Goal: Task Accomplishment & Management: Use online tool/utility

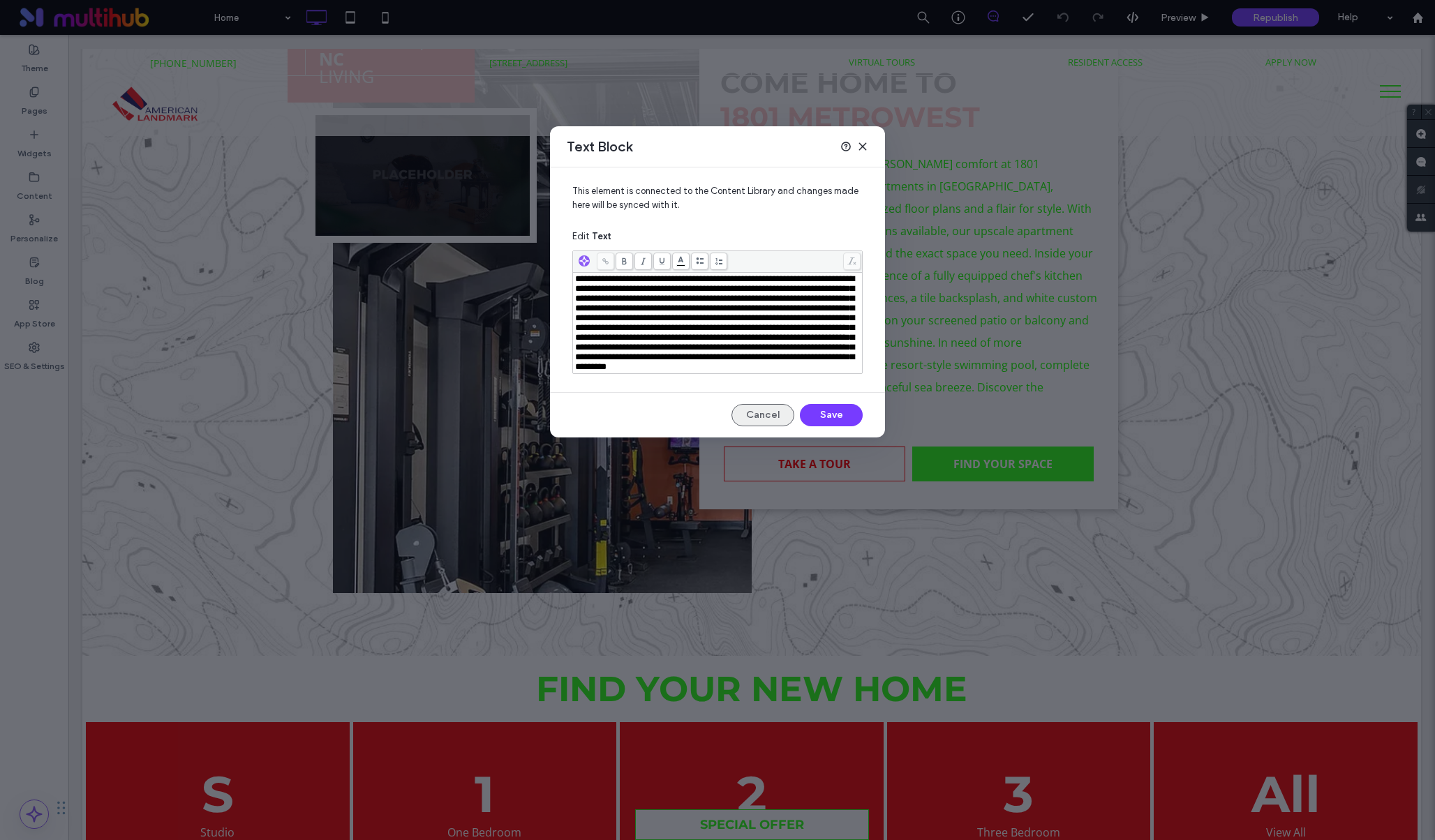
click at [776, 426] on button "Cancel" at bounding box center [763, 415] width 63 height 22
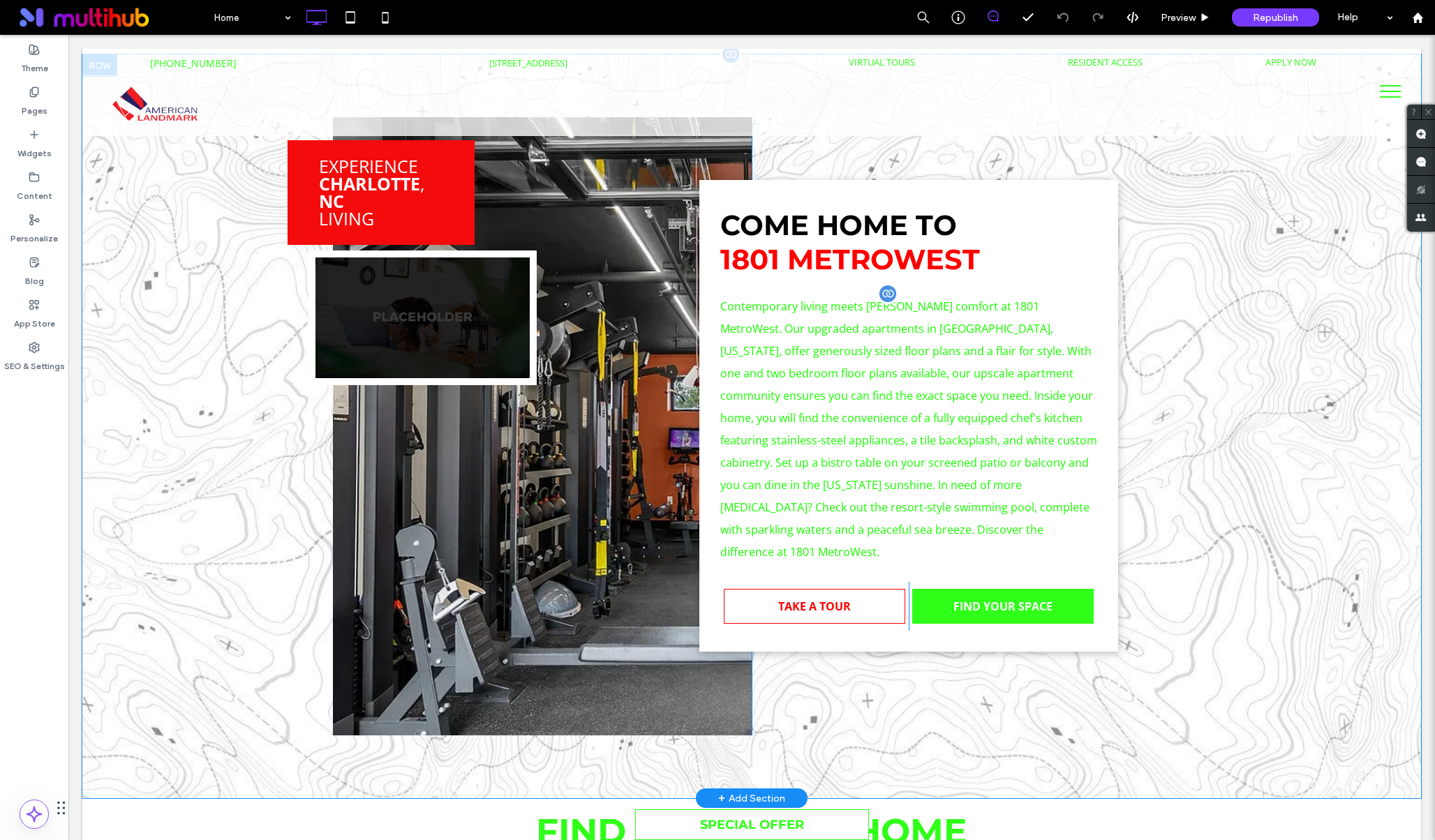
scroll to position [700, 0]
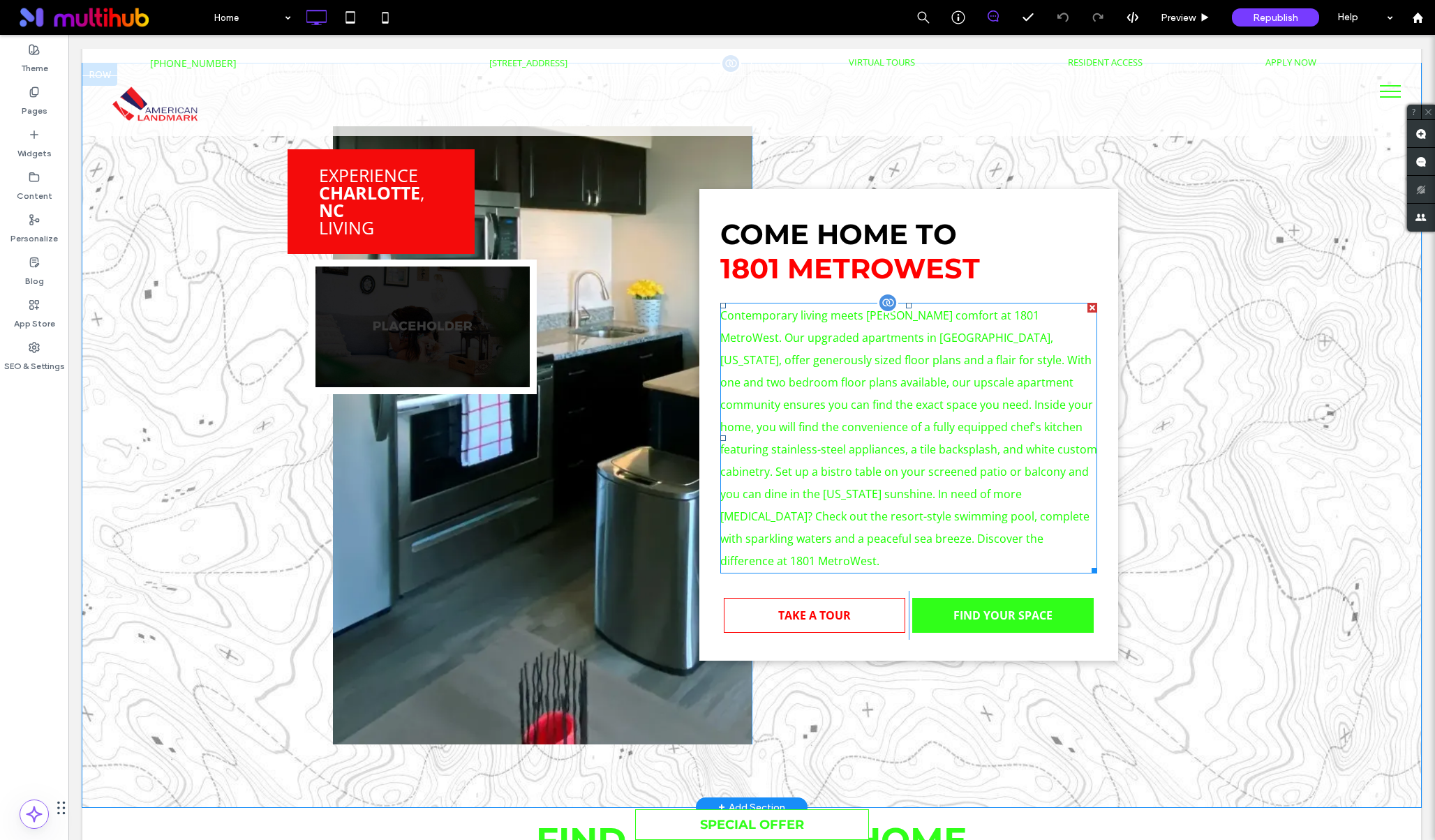
click at [888, 304] on div at bounding box center [888, 303] width 21 height 21
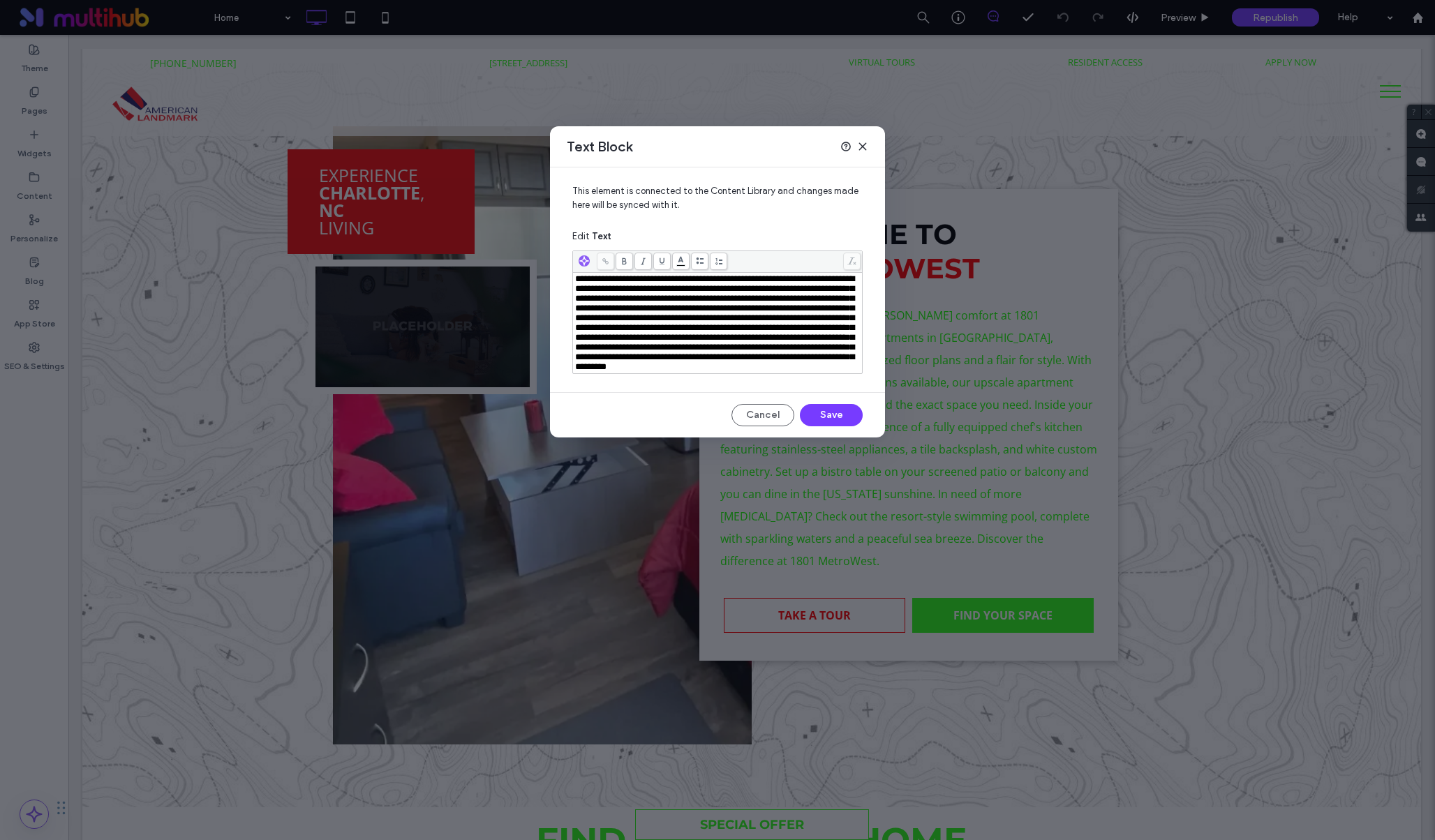
click at [714, 187] on span "This element is connected to the Content Library and changes made here will be …" at bounding box center [717, 204] width 290 height 39
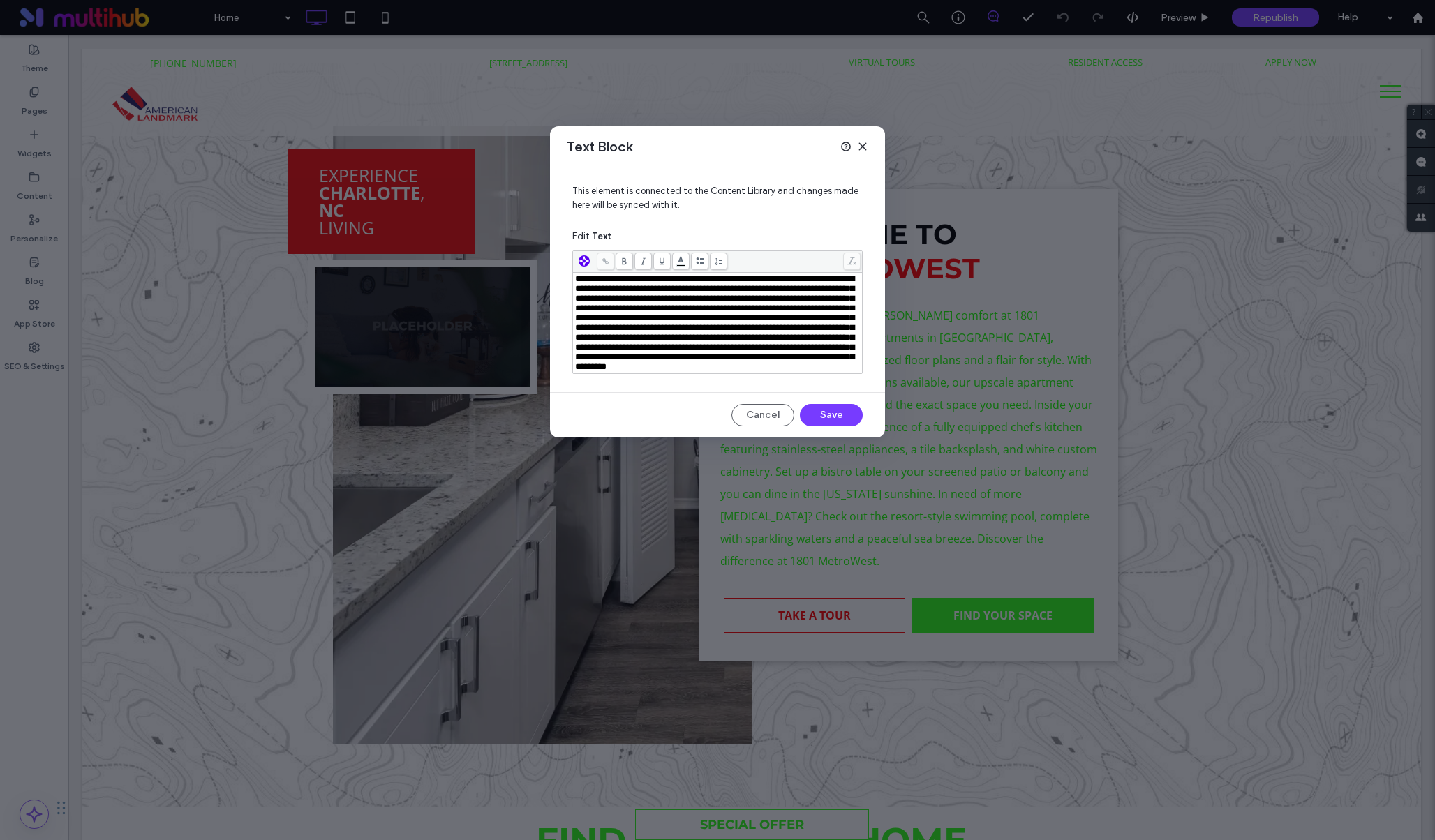
click at [583, 258] on use "button" at bounding box center [584, 260] width 9 height 9
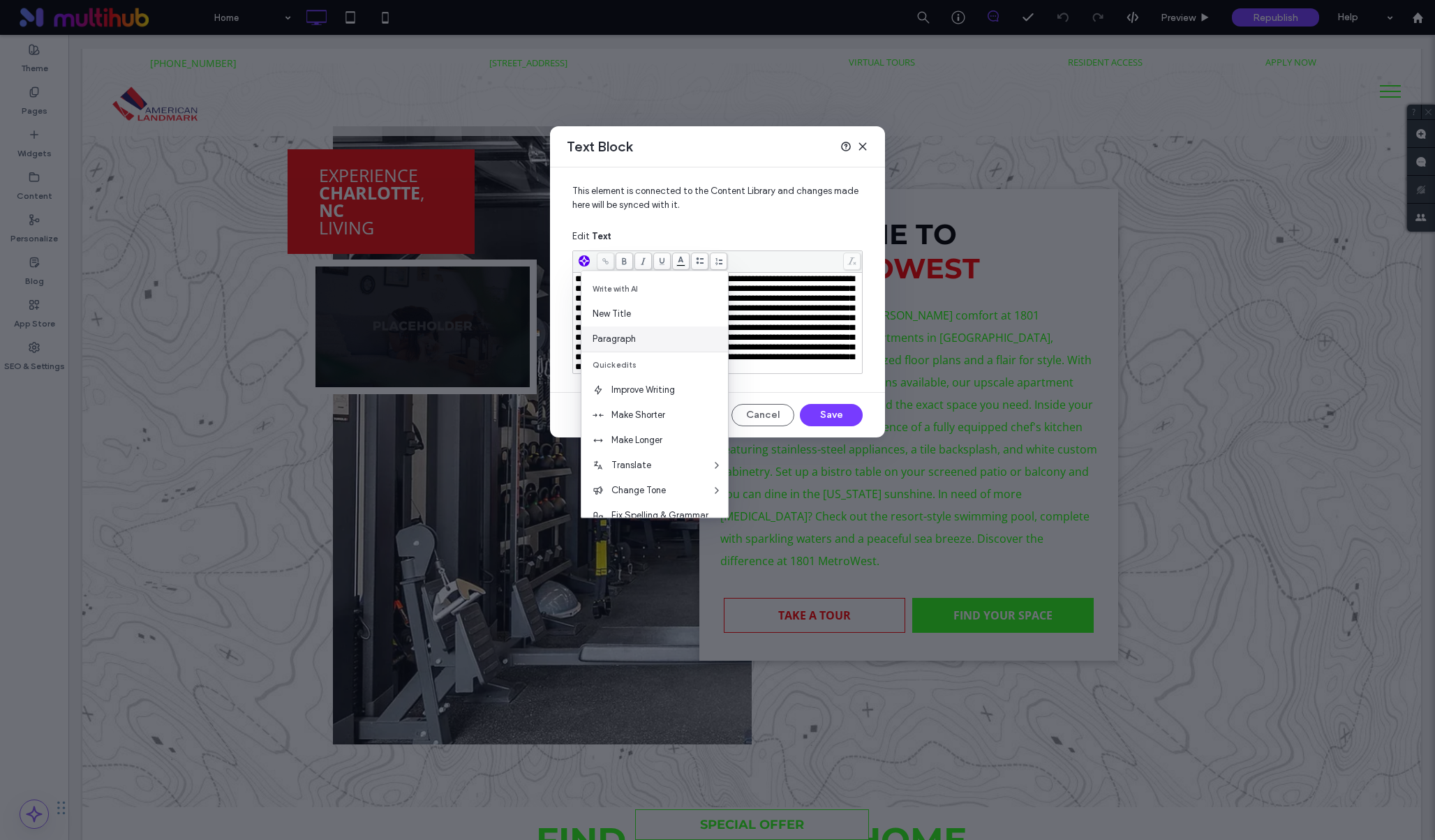
scroll to position [42, 0]
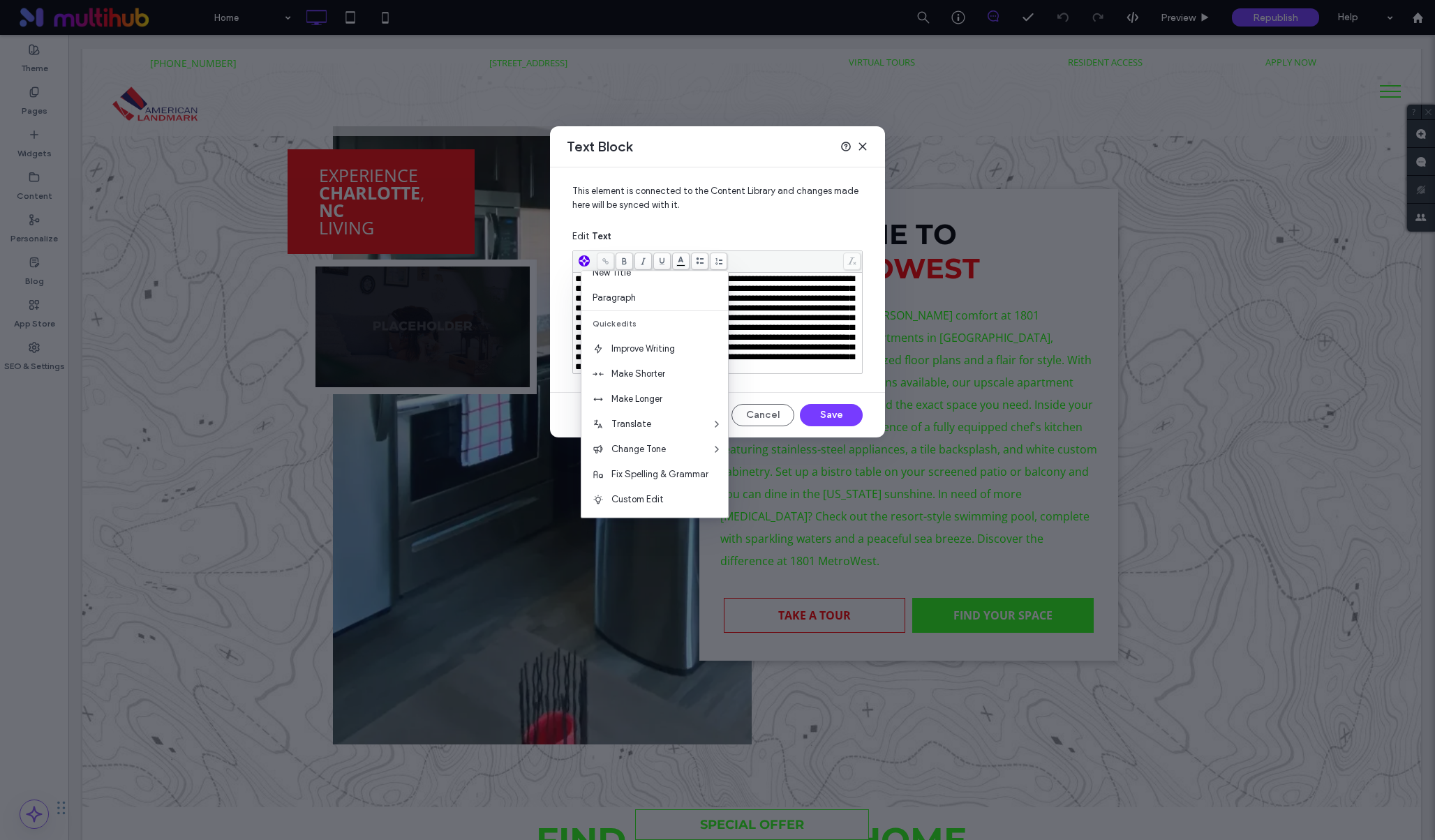
click at [729, 169] on div "**********" at bounding box center [717, 274] width 335 height 214
click at [860, 145] on icon at bounding box center [862, 146] width 11 height 11
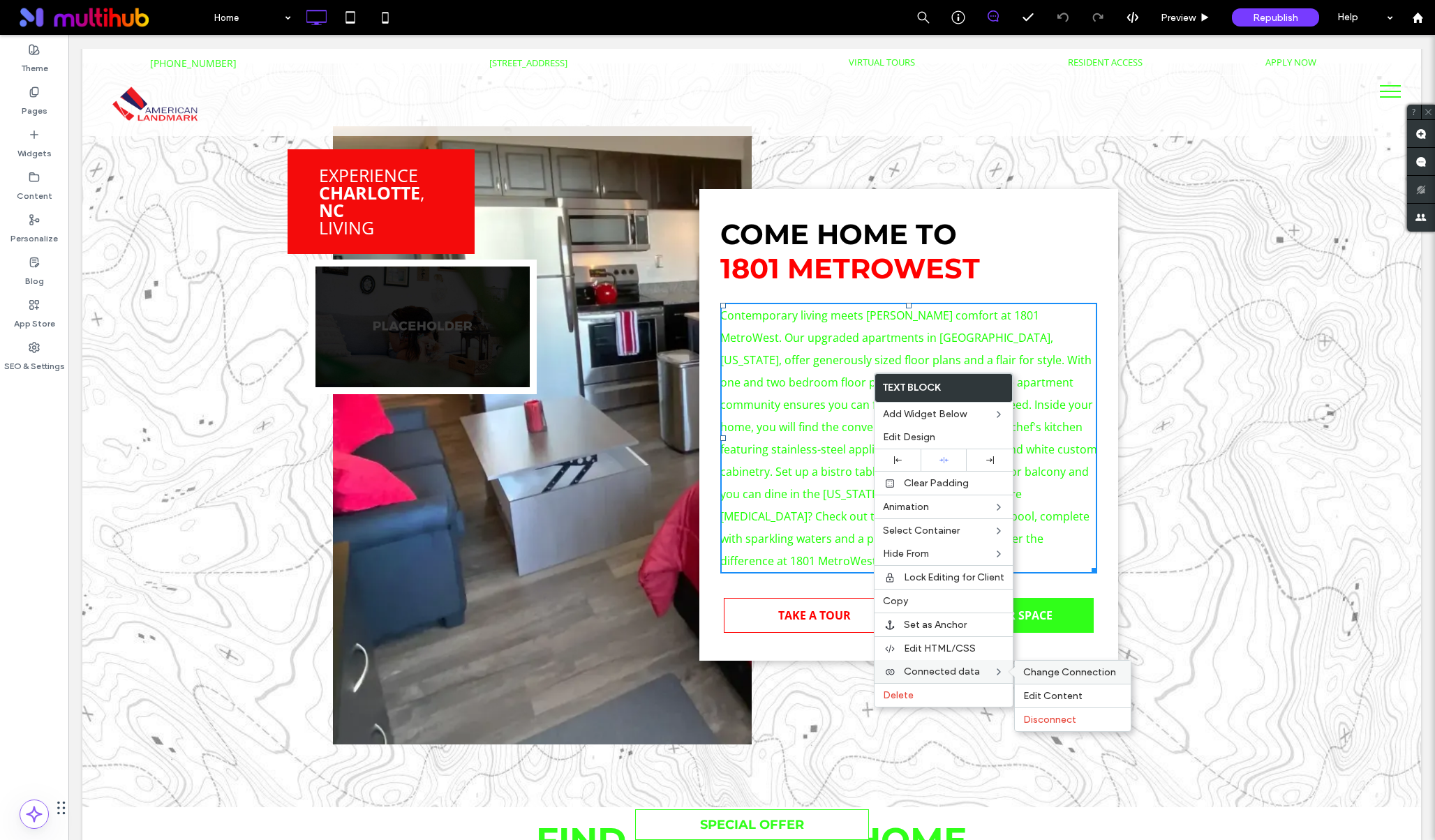
click at [1053, 672] on span "Change Connection" at bounding box center [1070, 672] width 93 height 12
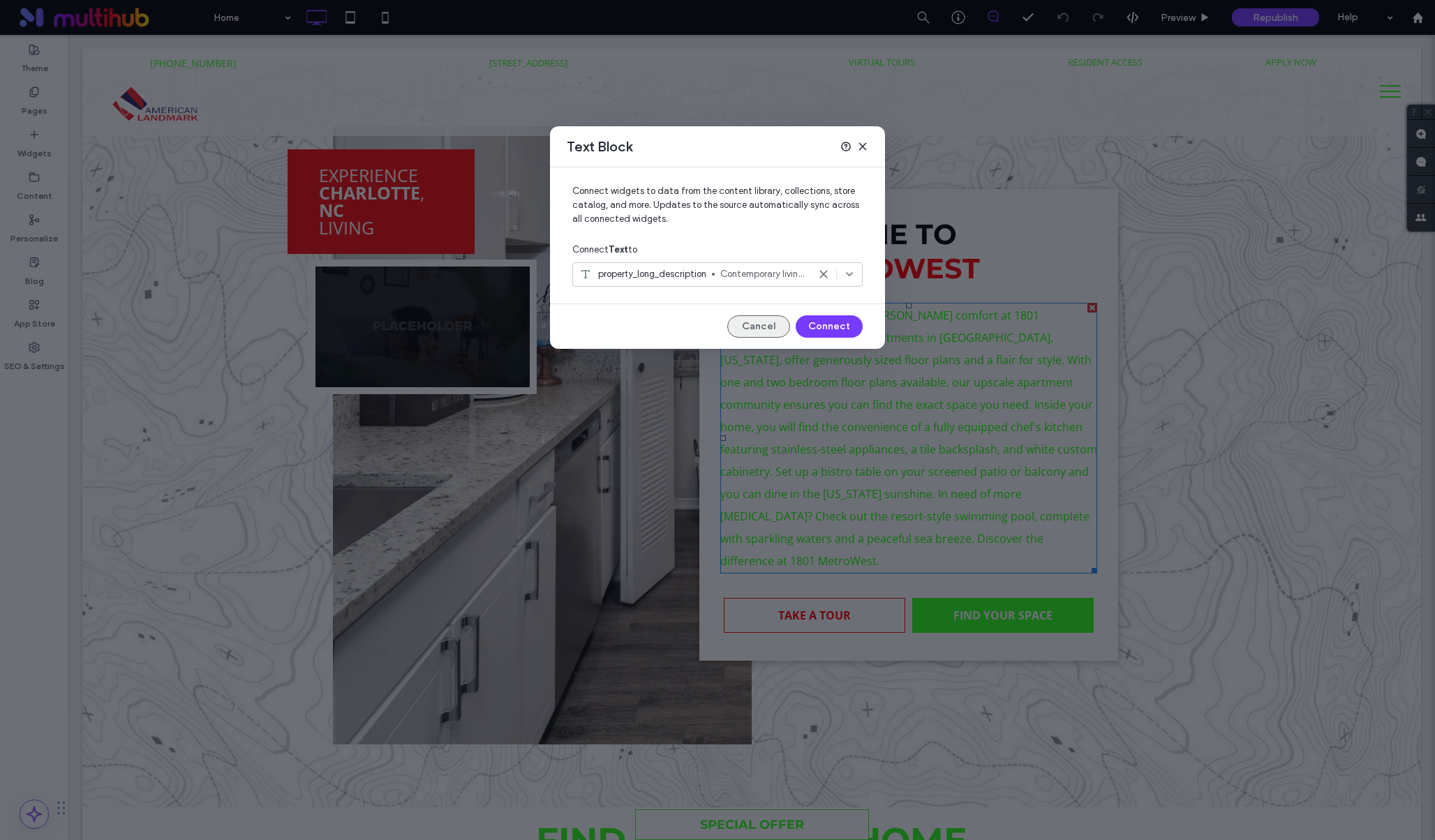
click at [770, 323] on button "Cancel" at bounding box center [758, 326] width 63 height 22
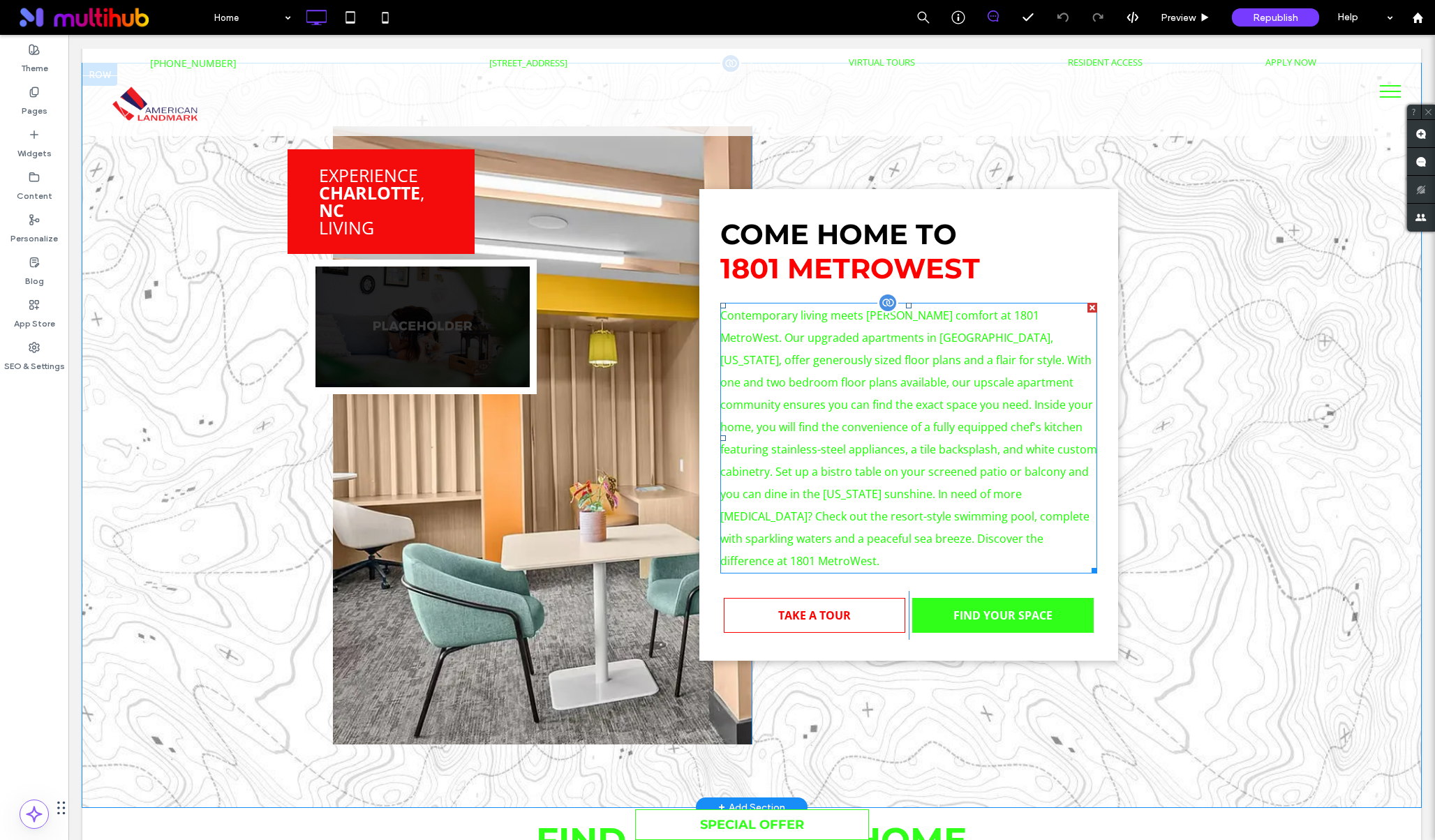
click at [893, 303] on div at bounding box center [888, 303] width 21 height 21
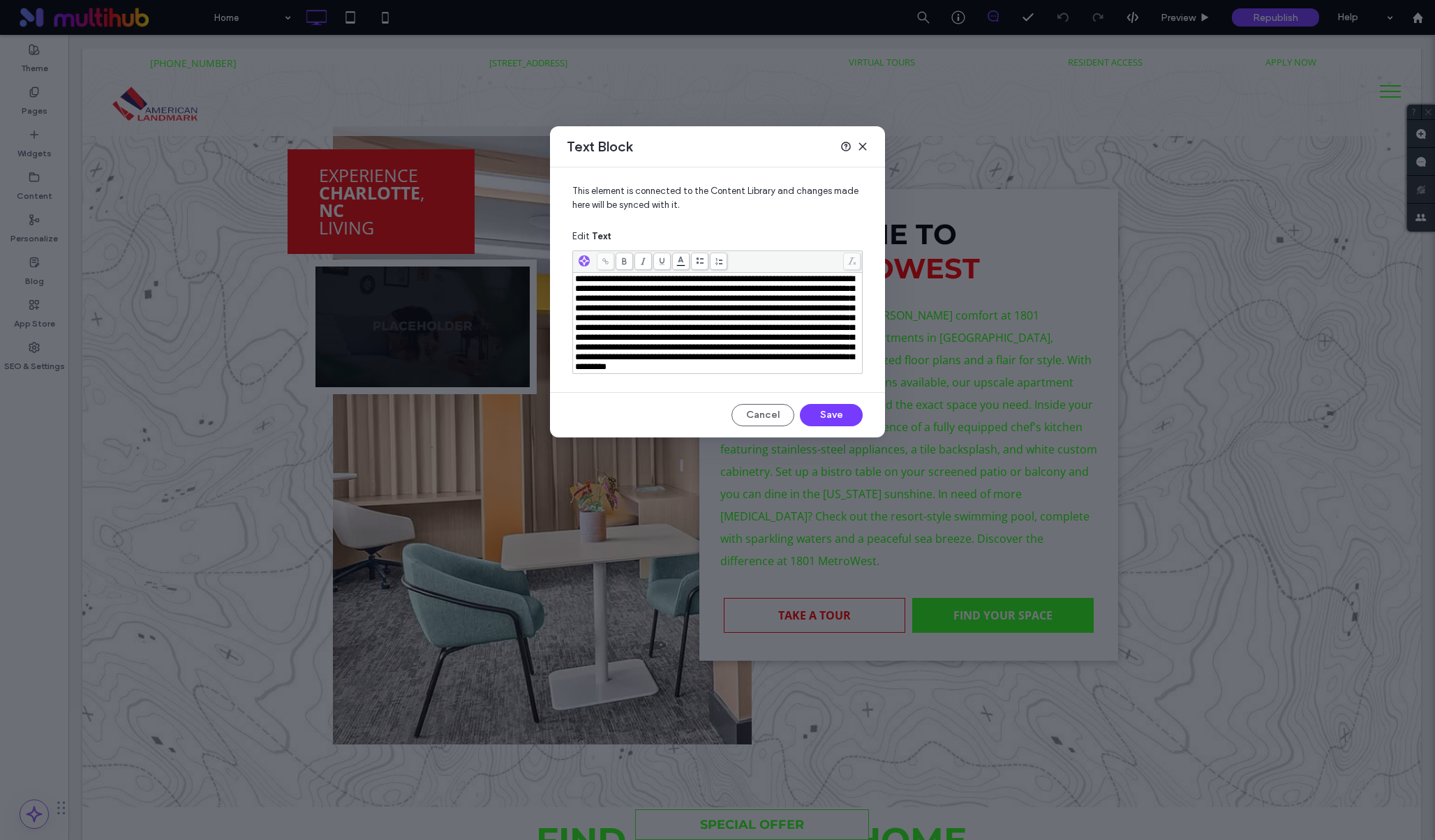
click at [167, 140] on div "**********" at bounding box center [717, 420] width 1435 height 840
click at [862, 149] on icon at bounding box center [862, 146] width 11 height 11
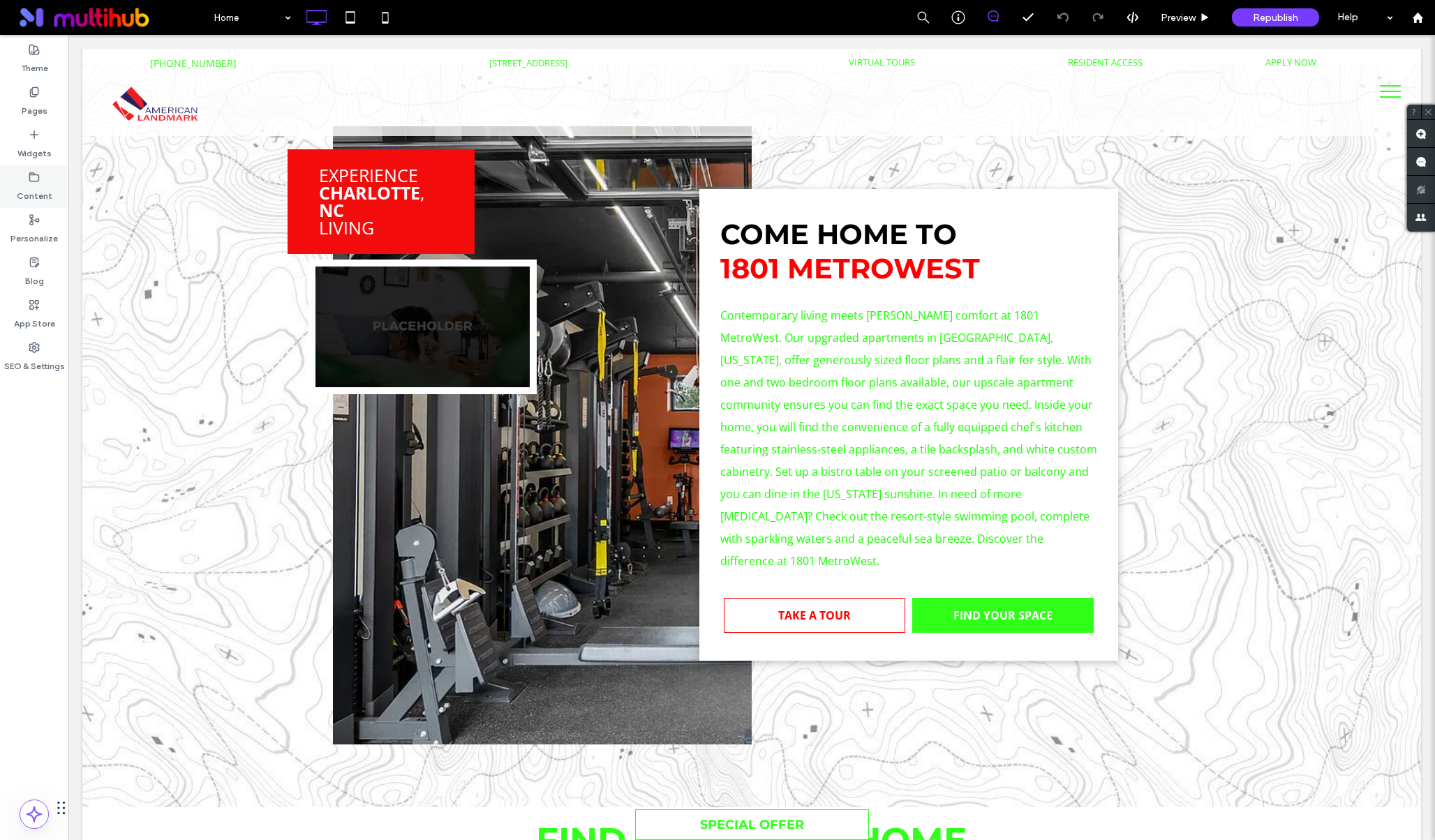
click at [30, 191] on label "Content" at bounding box center [34, 192] width 36 height 19
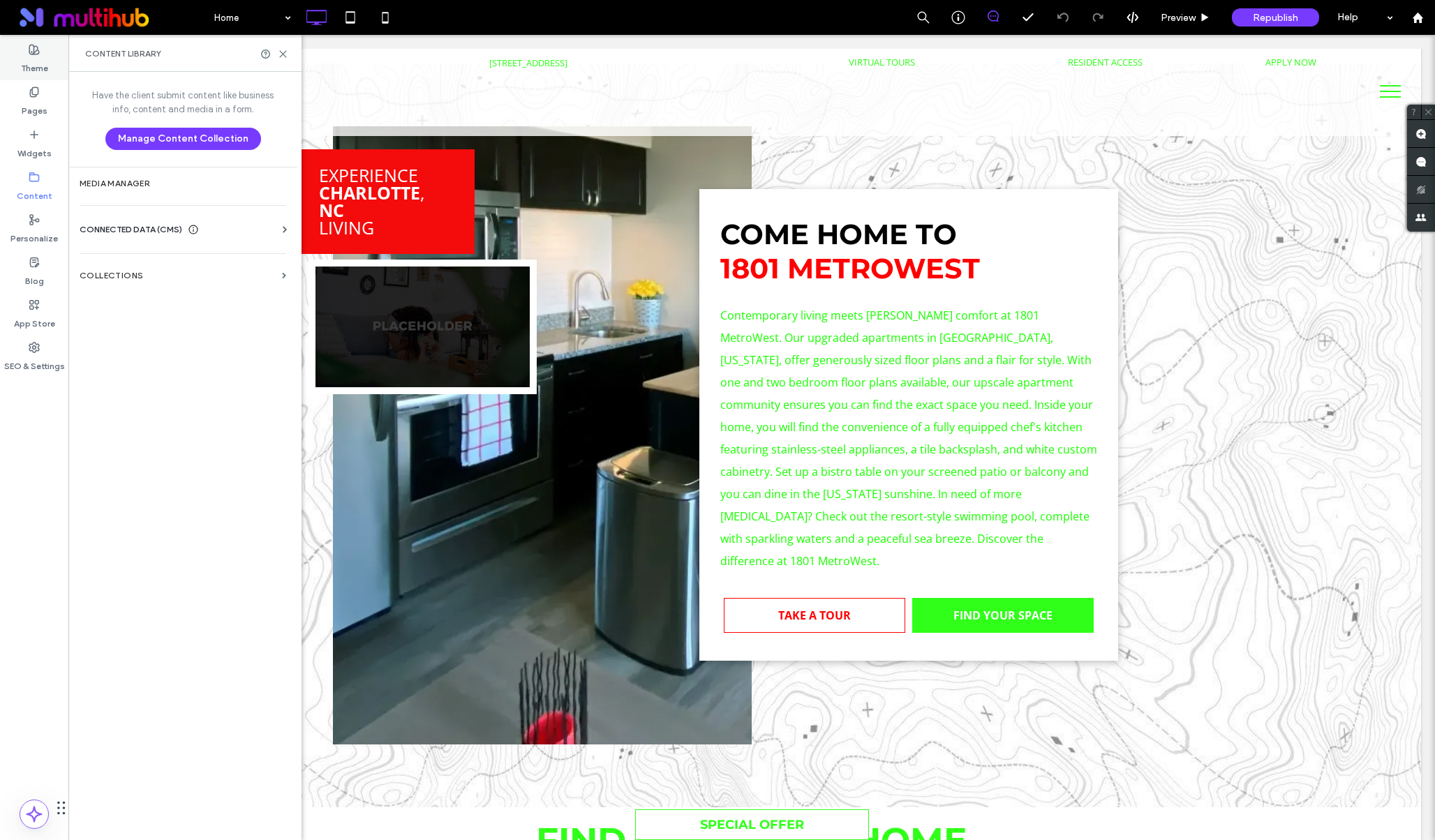
click at [28, 55] on label "Theme" at bounding box center [35, 65] width 27 height 19
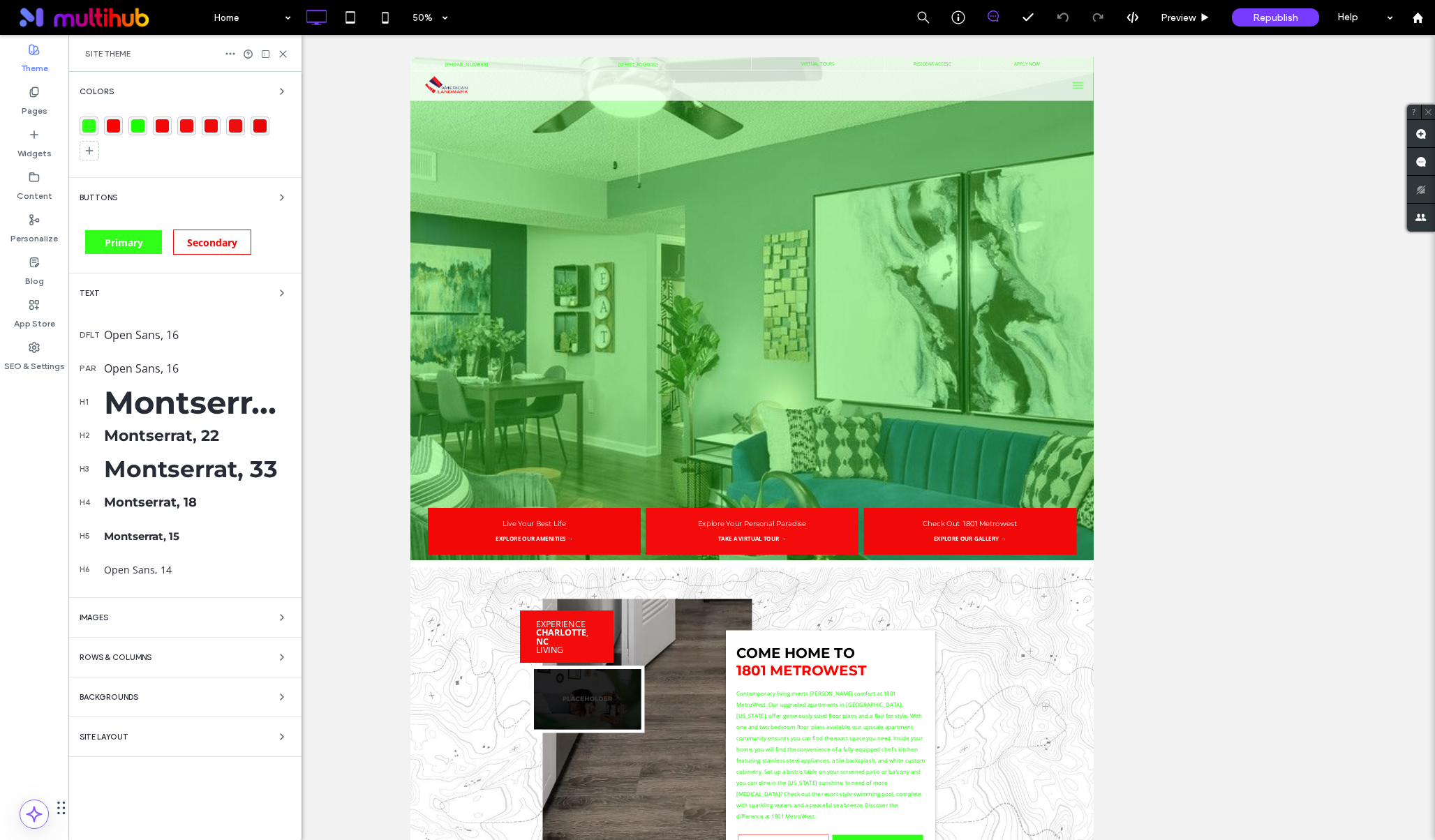
click at [157, 696] on div "Backgrounds" at bounding box center [185, 696] width 211 height 17
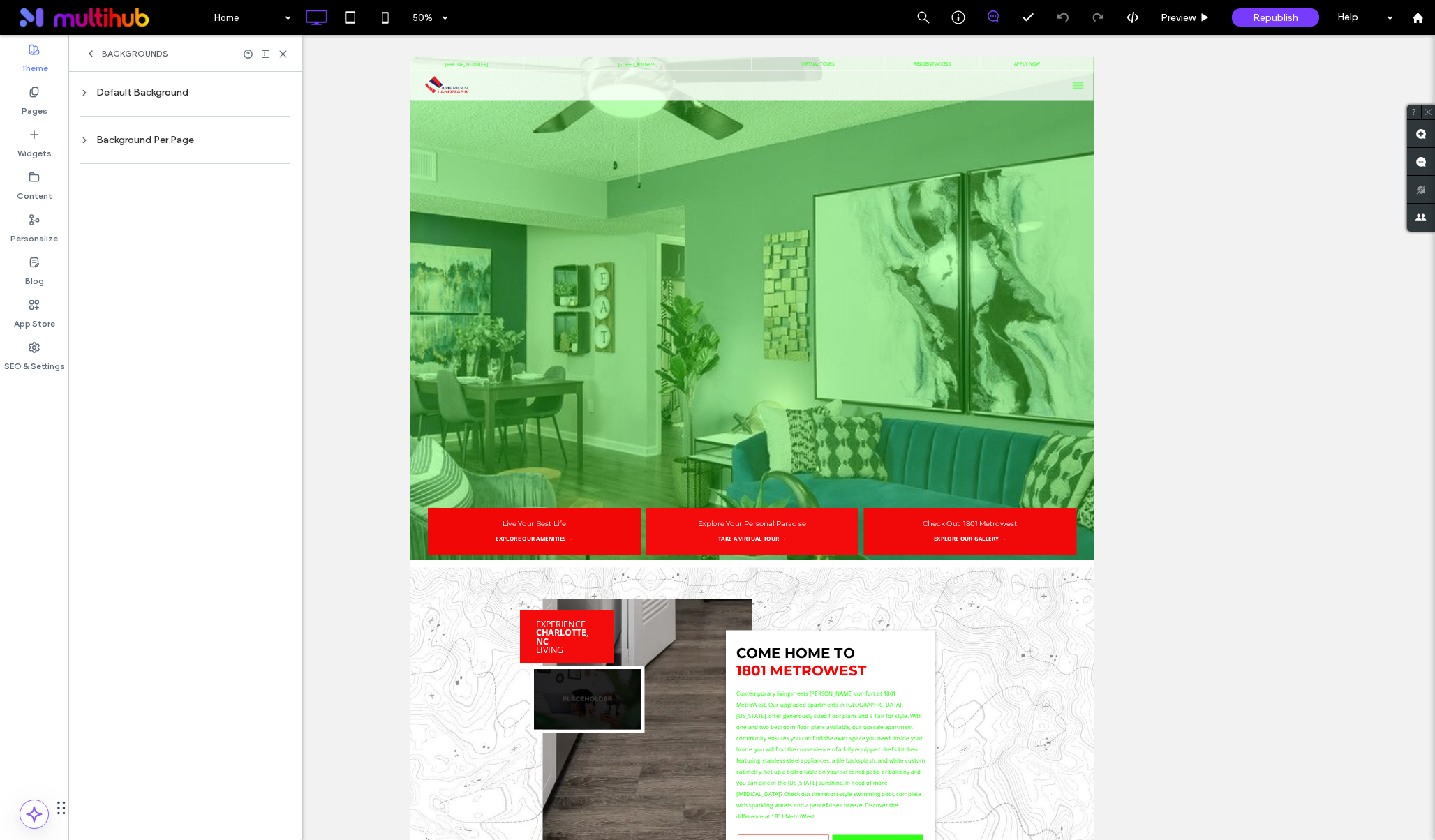
click at [86, 51] on icon at bounding box center [90, 53] width 11 height 11
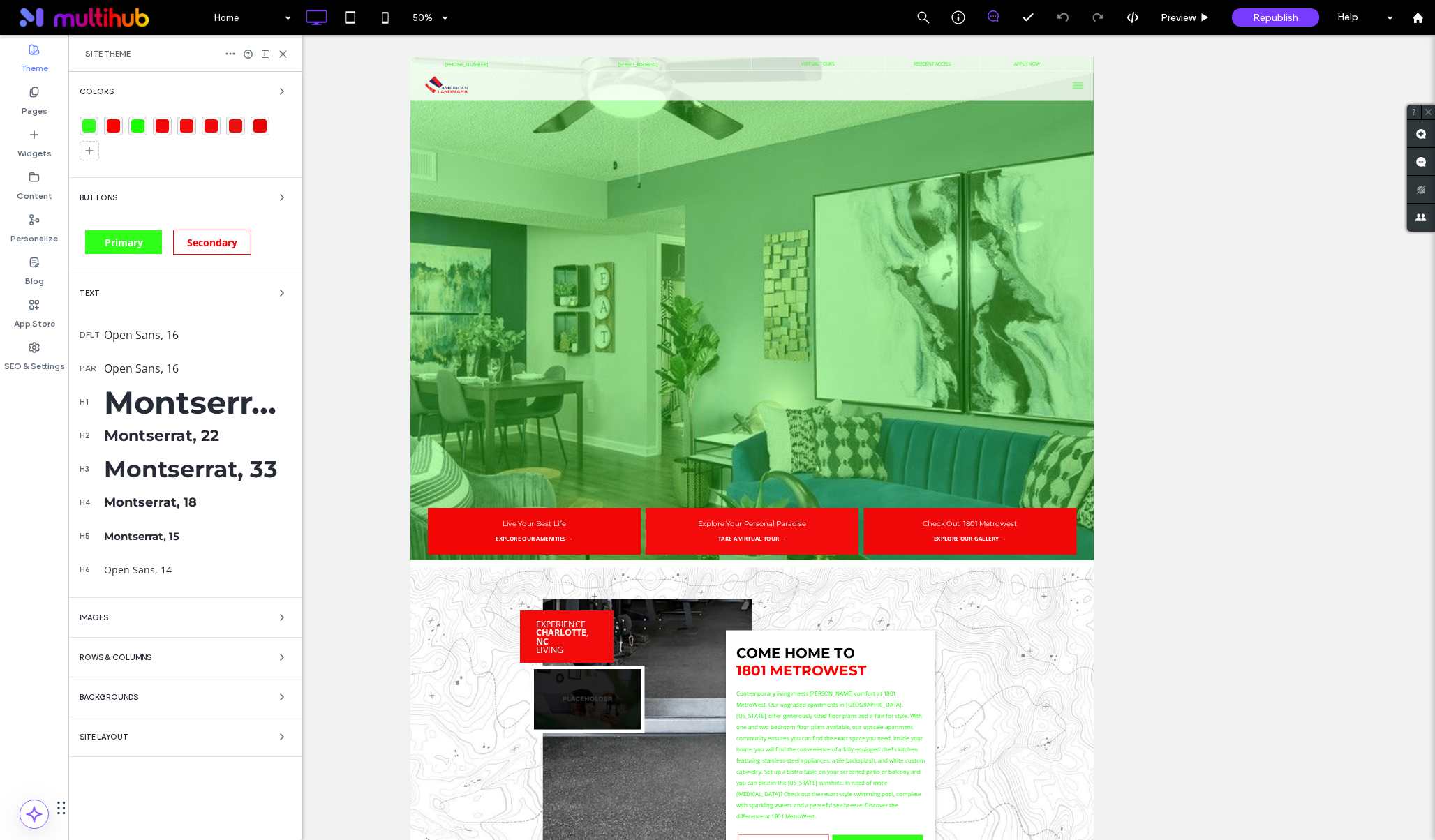
click at [143, 287] on div "Text" at bounding box center [185, 292] width 211 height 17
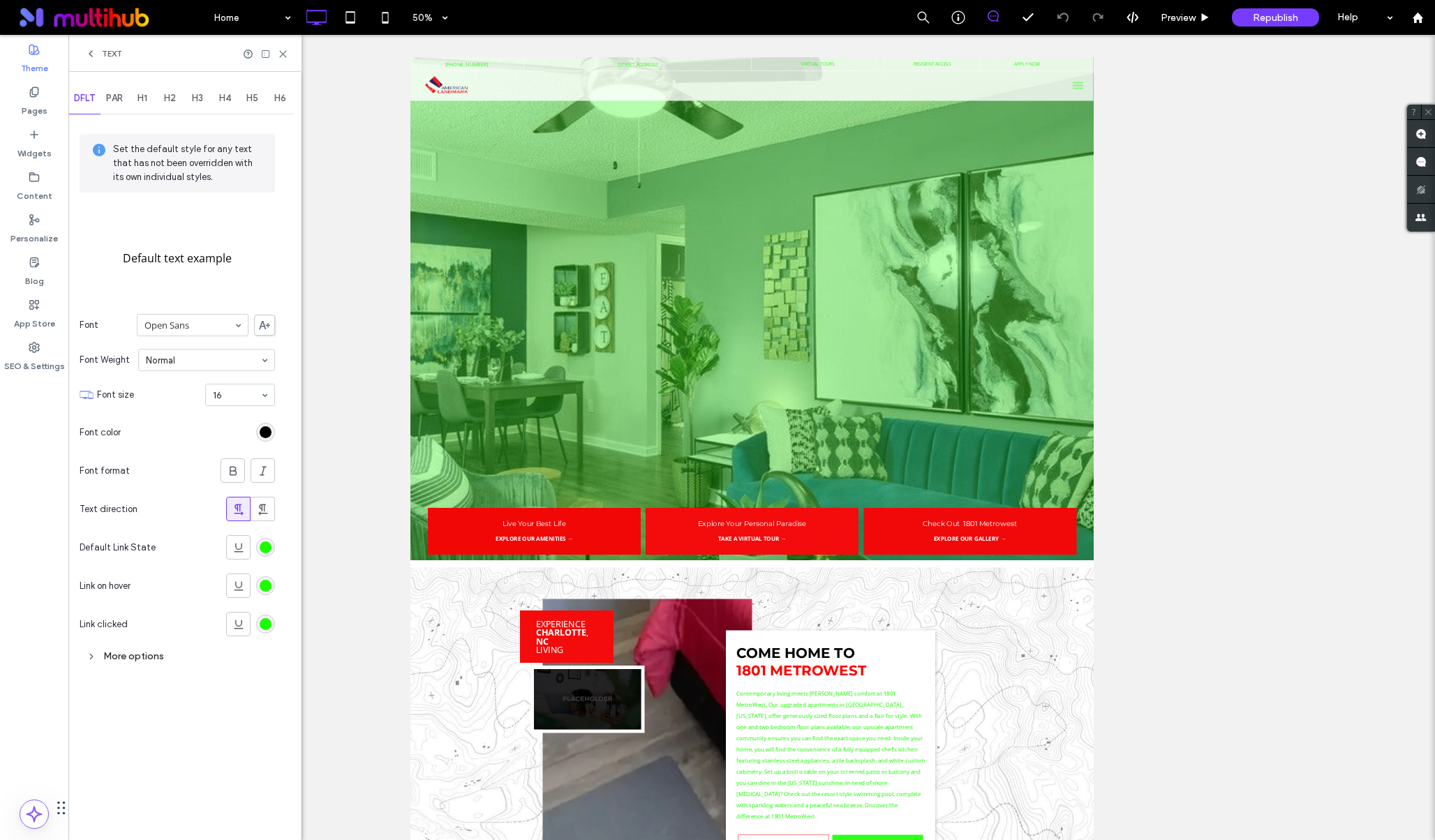
click at [120, 98] on span "PAR" at bounding box center [114, 98] width 17 height 11
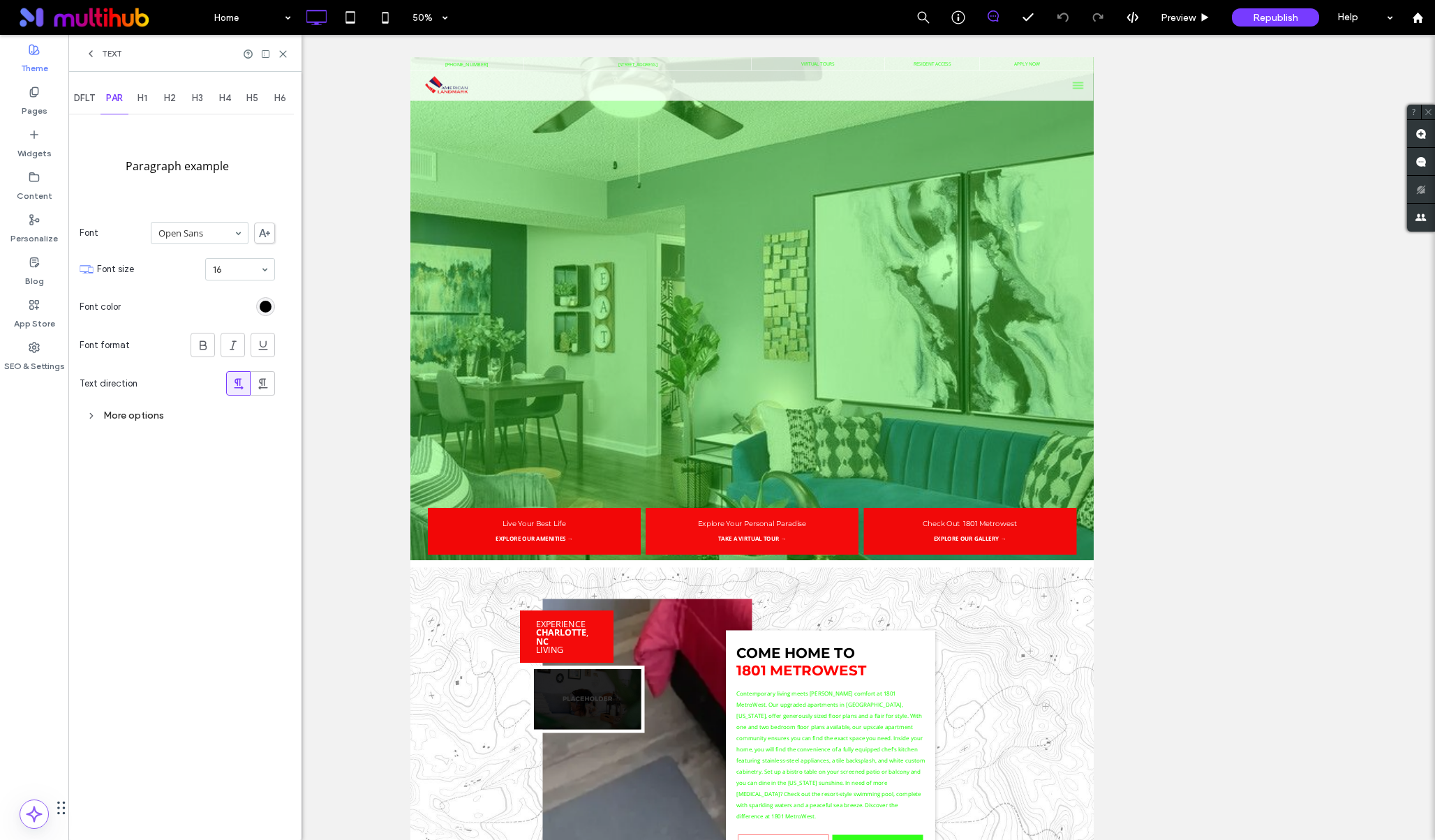
click at [138, 95] on span "H1" at bounding box center [142, 98] width 10 height 11
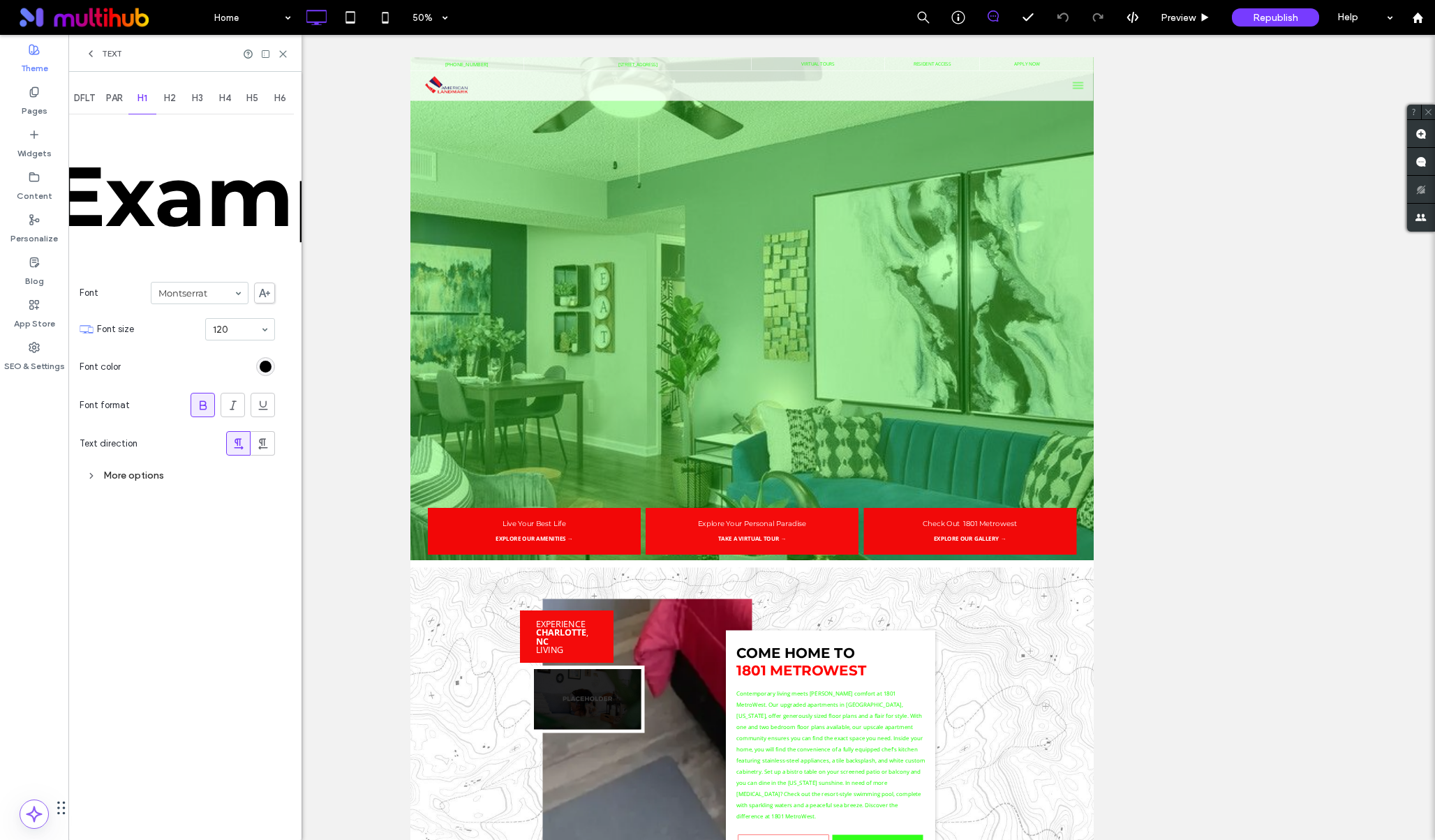
click at [159, 97] on div "H2" at bounding box center [170, 98] width 28 height 31
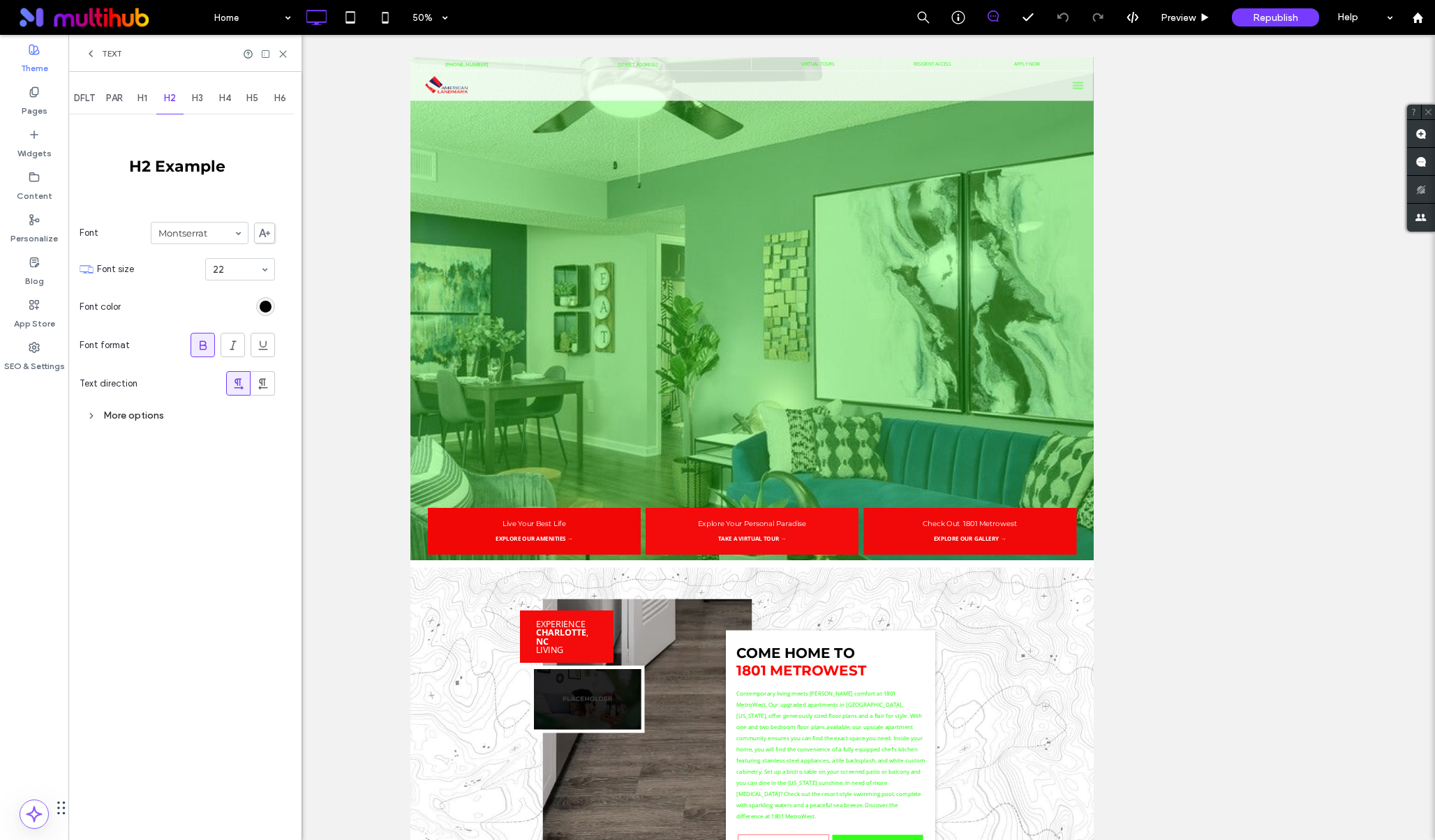
click at [192, 93] on span "H3" at bounding box center [196, 98] width 11 height 11
click at [214, 96] on div "H4" at bounding box center [225, 98] width 28 height 31
click at [241, 96] on div "H5" at bounding box center [253, 98] width 28 height 31
click at [273, 96] on div "H6" at bounding box center [280, 98] width 28 height 31
click at [81, 100] on span "DFLT" at bounding box center [85, 98] width 21 height 11
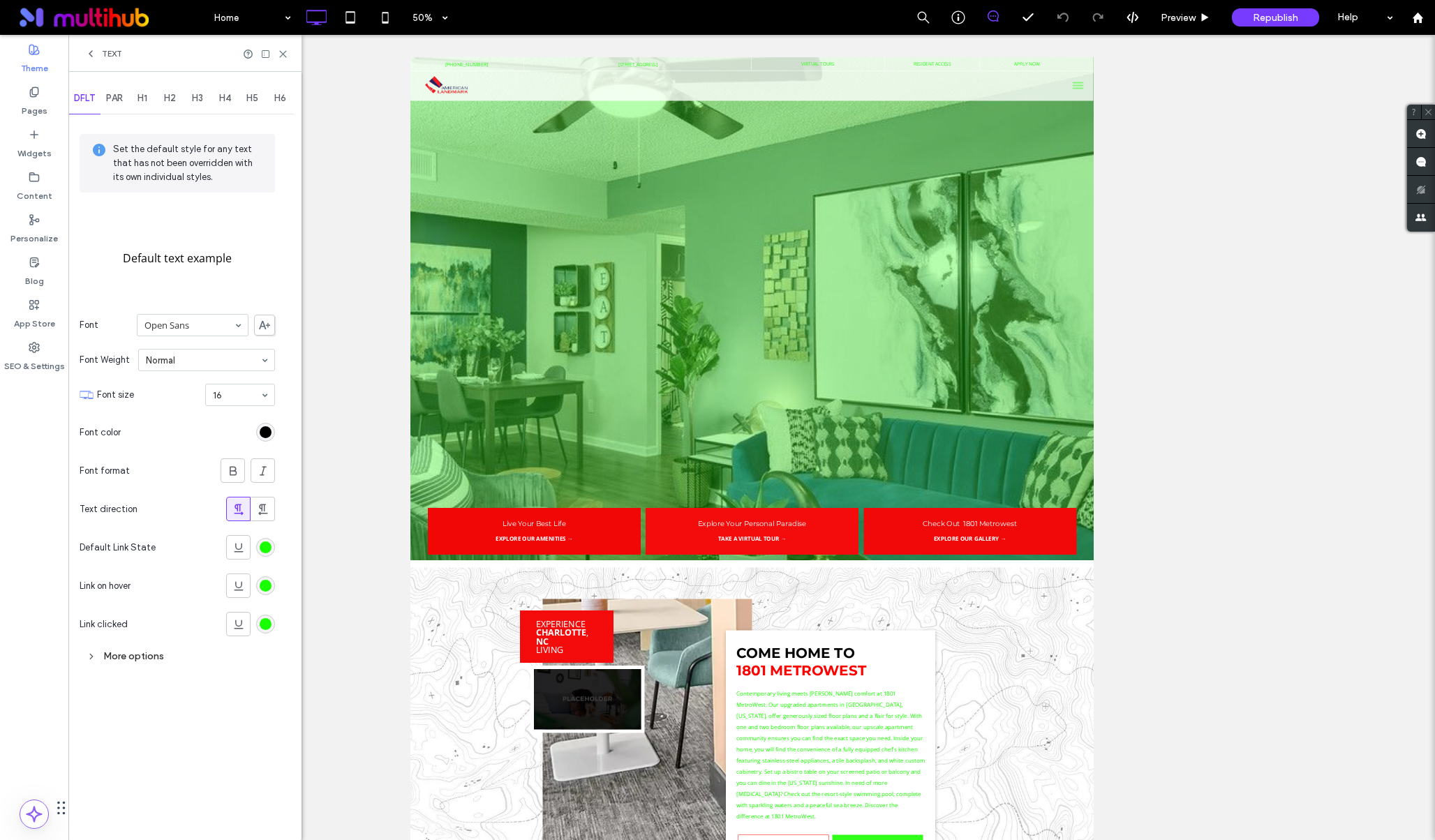
click at [87, 654] on icon at bounding box center [91, 656] width 10 height 10
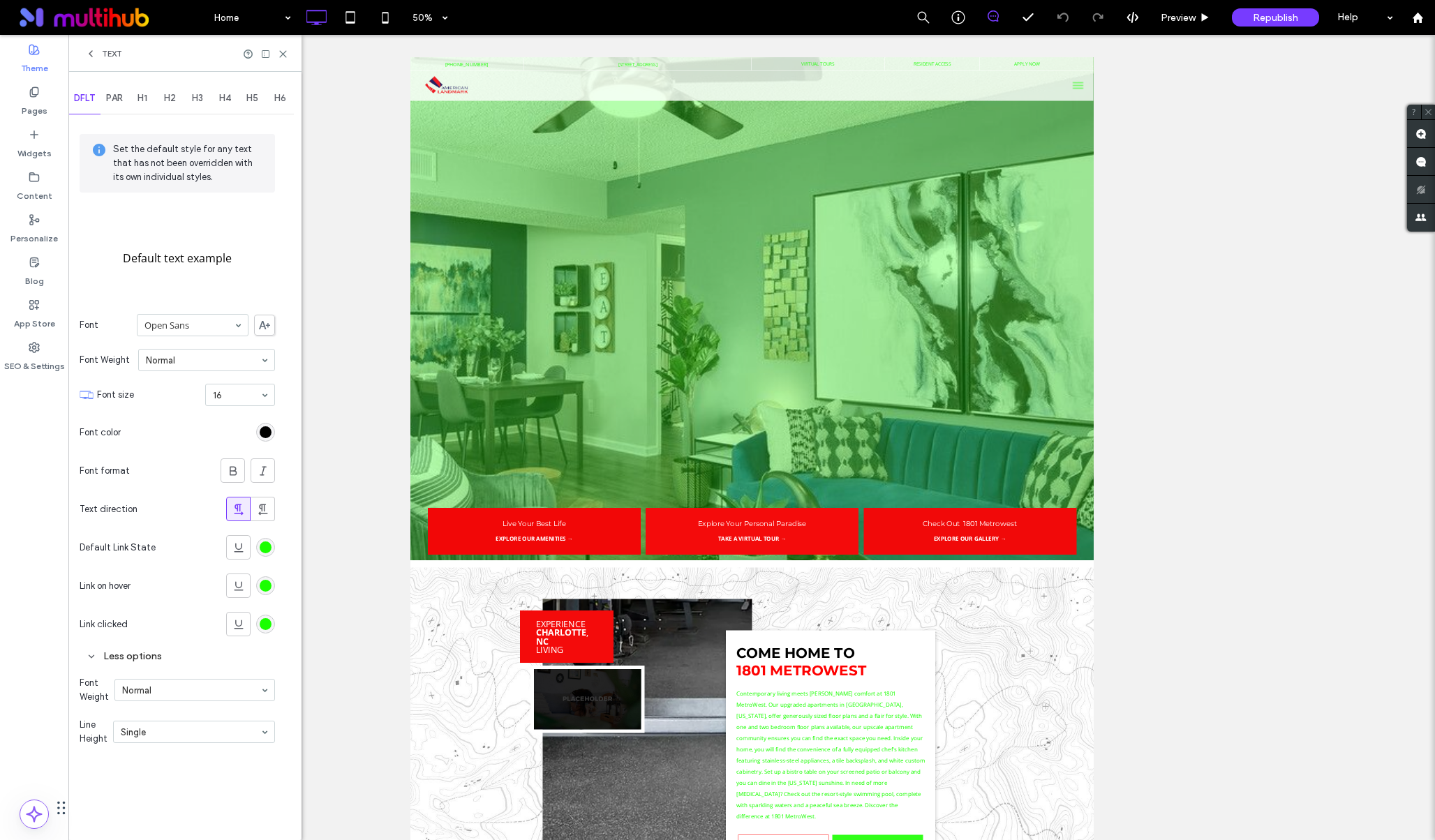
click at [263, 429] on div "rgb(0, 0, 0)" at bounding box center [265, 432] width 12 height 12
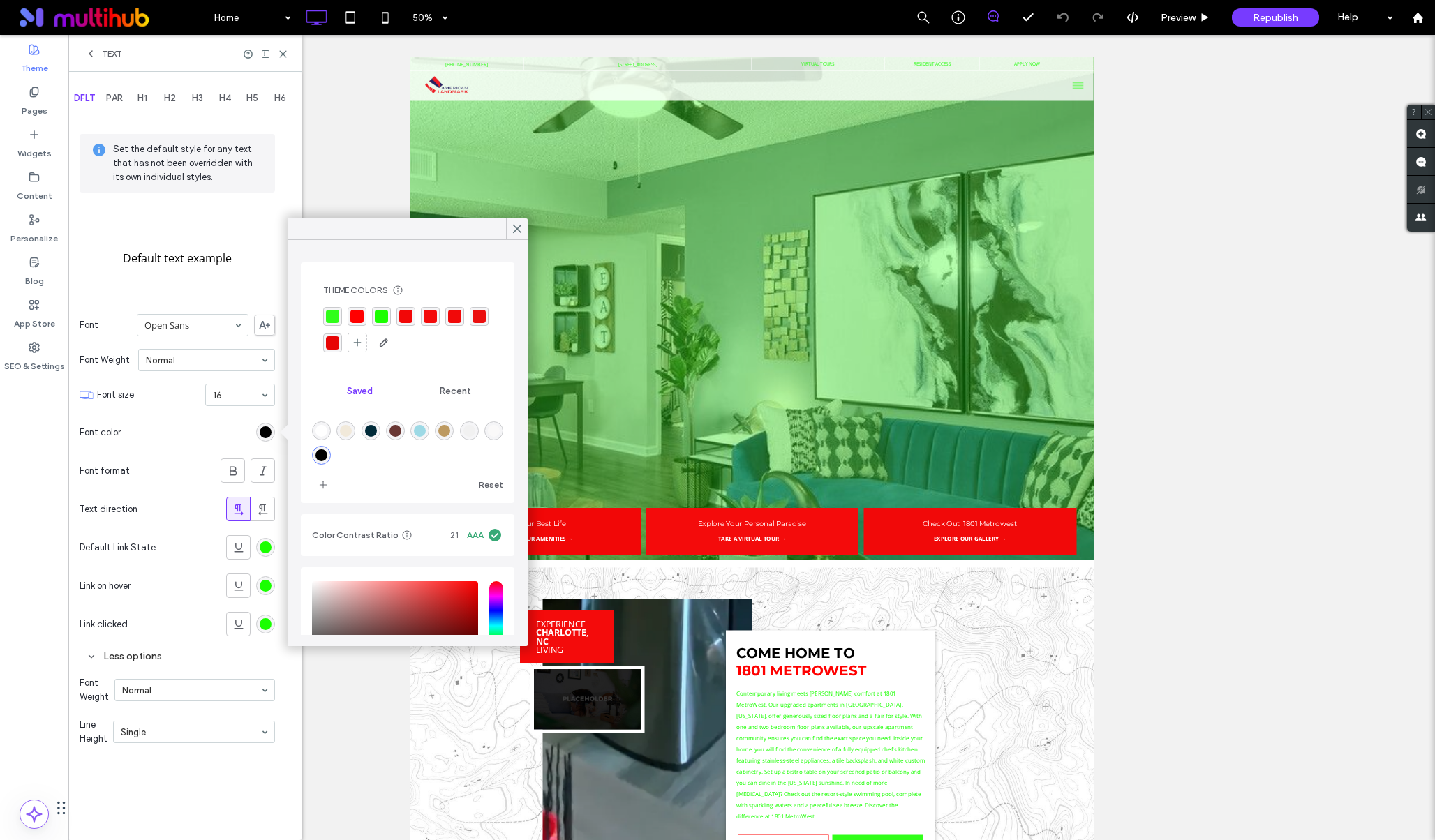
click at [182, 278] on label "Default text example" at bounding box center [177, 257] width 109 height 42
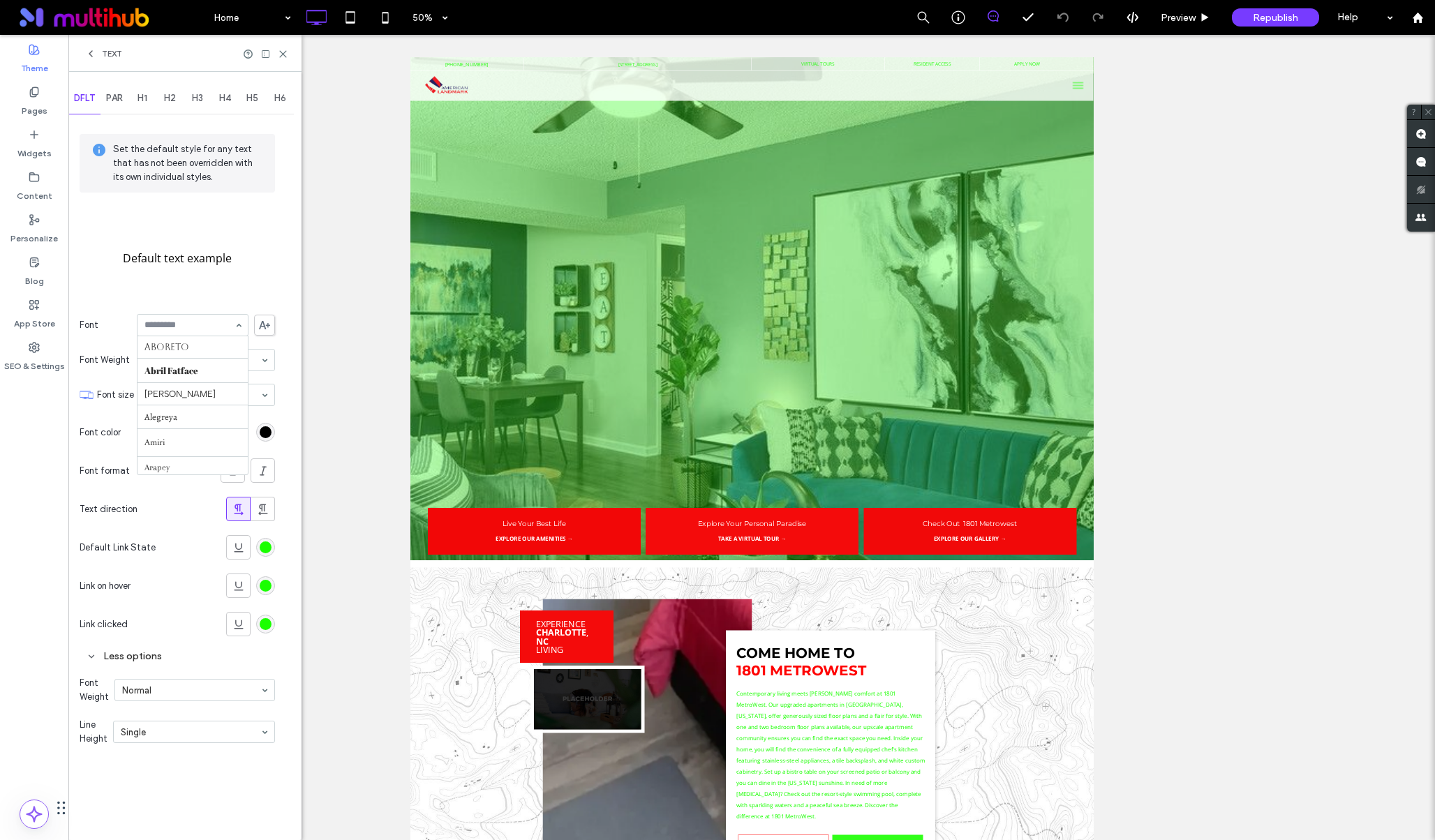
scroll to position [886, 0]
click at [200, 298] on div "Set the default style for any text that has not been overridden with its own in…" at bounding box center [177, 443] width 195 height 652
click at [281, 55] on use at bounding box center [283, 53] width 6 height 6
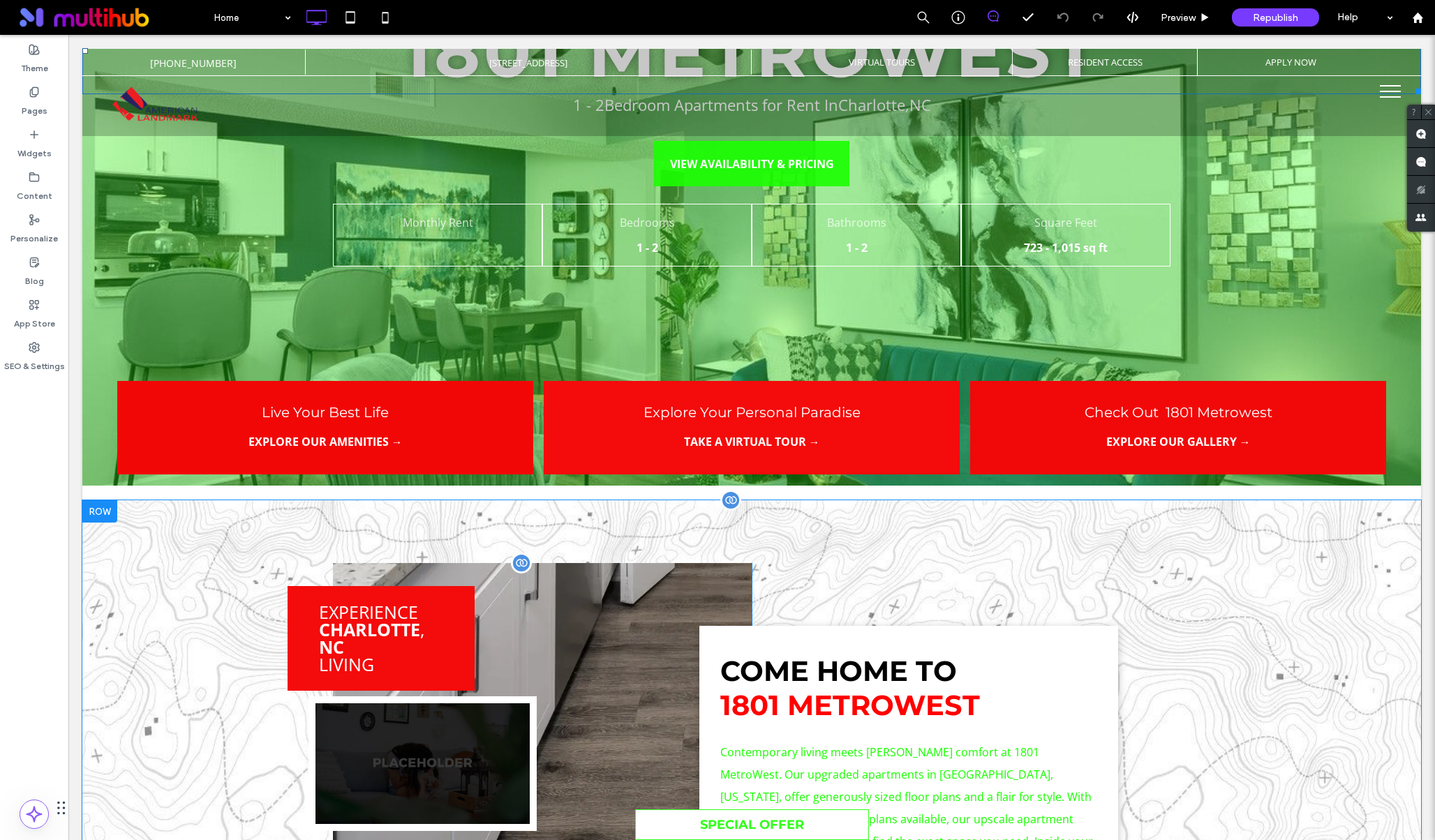
scroll to position [0, 0]
